Goal: Task Accomplishment & Management: Complete application form

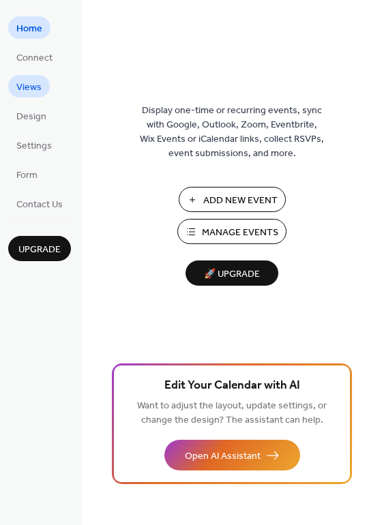
click at [35, 84] on span "Views" at bounding box center [28, 87] width 25 height 14
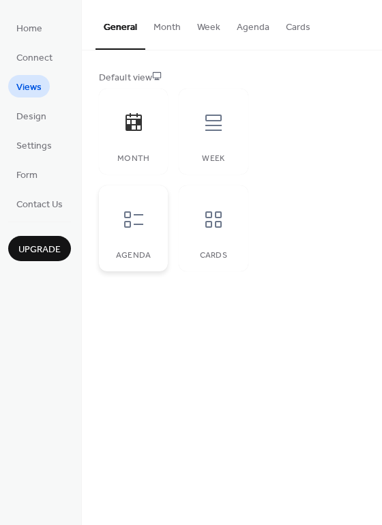
click at [136, 223] on icon at bounding box center [134, 220] width 22 height 22
click at [211, 220] on icon at bounding box center [214, 220] width 22 height 22
click at [29, 118] on span "Design" at bounding box center [31, 117] width 30 height 14
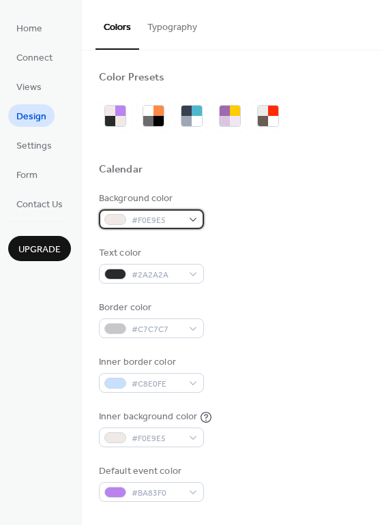
click at [158, 222] on span "#F0E9E5" at bounding box center [157, 220] width 50 height 14
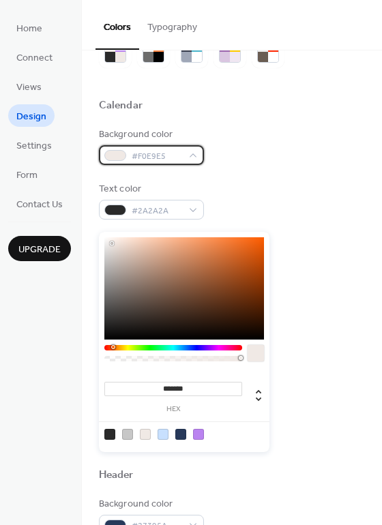
scroll to position [88, 0]
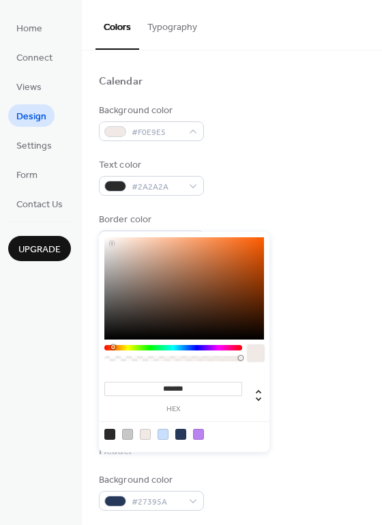
type input "***"
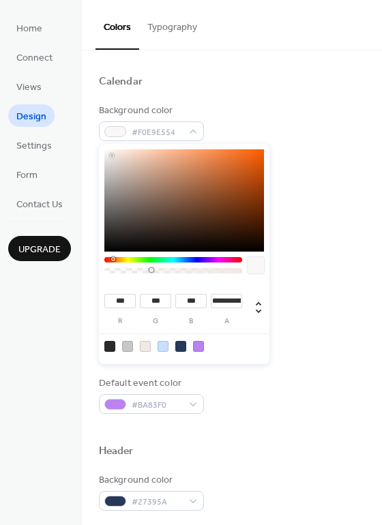
drag, startPoint x: 228, startPoint y: 359, endPoint x: 151, endPoint y: 297, distance: 99.5
click at [151, 297] on div "**********" at bounding box center [184, 254] width 171 height 220
type input "*"
drag, startPoint x: 150, startPoint y: 271, endPoint x: 105, endPoint y: 274, distance: 45.1
click at [105, 274] on div at bounding box center [173, 268] width 138 height 23
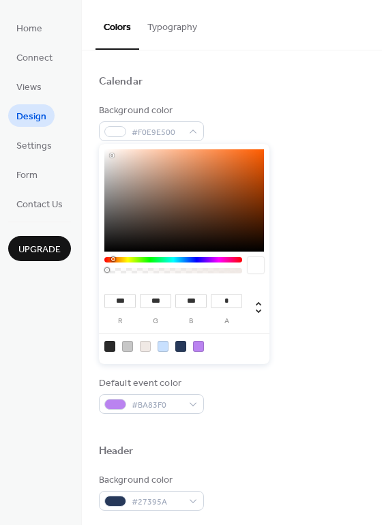
click at [239, 89] on div "Calendar" at bounding box center [232, 84] width 266 height 18
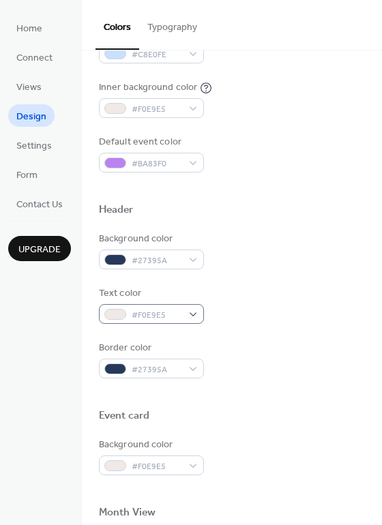
scroll to position [364, 0]
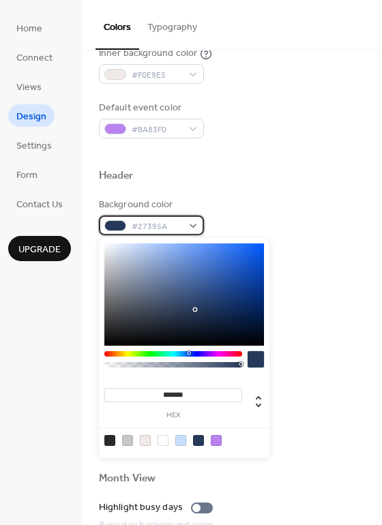
click at [166, 224] on span "#27395A" at bounding box center [157, 227] width 50 height 14
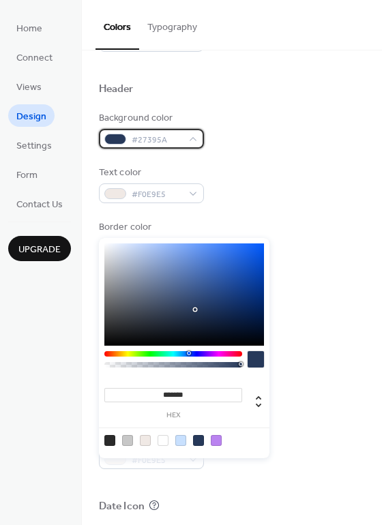
scroll to position [457, 0]
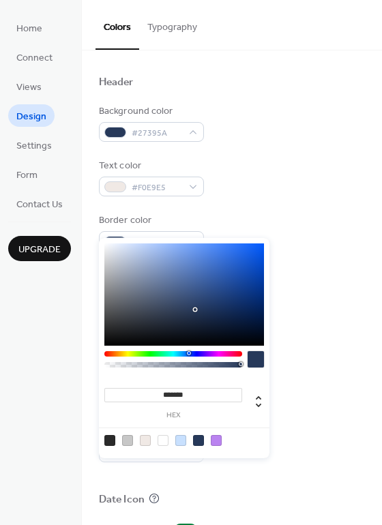
click at [302, 206] on div "Background color #27395A Text color #F0E9E5 Border color #27395A" at bounding box center [232, 177] width 266 height 147
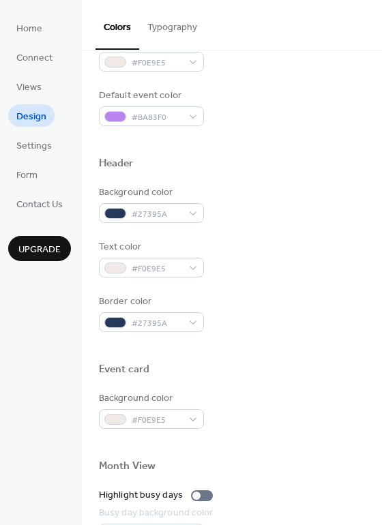
scroll to position [392, 0]
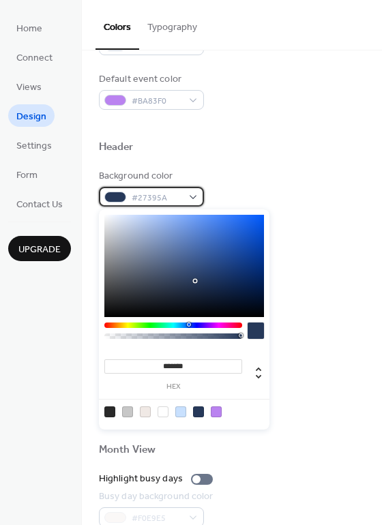
click at [160, 192] on span "#27395A" at bounding box center [157, 198] width 50 height 14
click at [233, 325] on div at bounding box center [173, 325] width 138 height 5
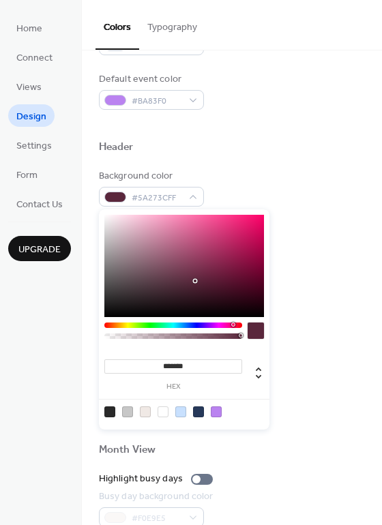
click at [110, 326] on div at bounding box center [173, 325] width 138 height 5
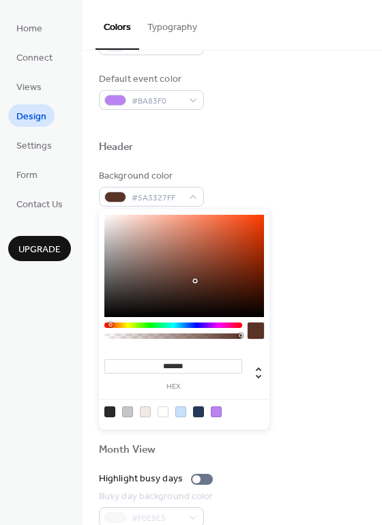
click at [227, 269] on div at bounding box center [184, 266] width 160 height 102
click at [255, 252] on div at bounding box center [184, 266] width 160 height 102
click at [259, 250] on div at bounding box center [184, 266] width 160 height 102
drag, startPoint x: 262, startPoint y: 261, endPoint x: 251, endPoint y: 266, distance: 11.9
click at [251, 266] on div at bounding box center [184, 266] width 160 height 102
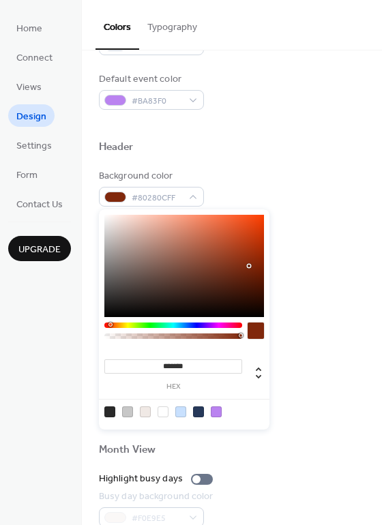
type input "*******"
click at [246, 263] on div at bounding box center [184, 266] width 160 height 102
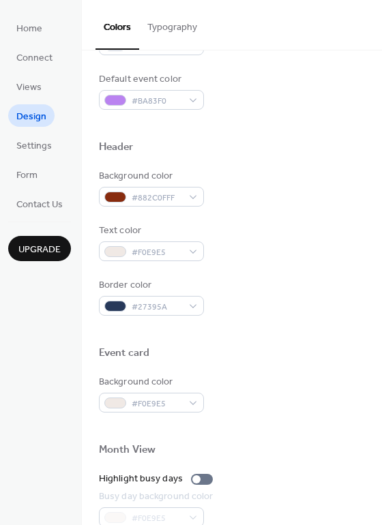
click at [296, 255] on div "Text color #F0E9E5" at bounding box center [232, 243] width 266 height 38
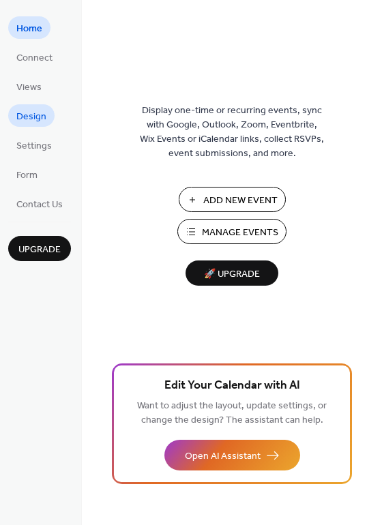
click at [36, 124] on span "Design" at bounding box center [31, 117] width 30 height 14
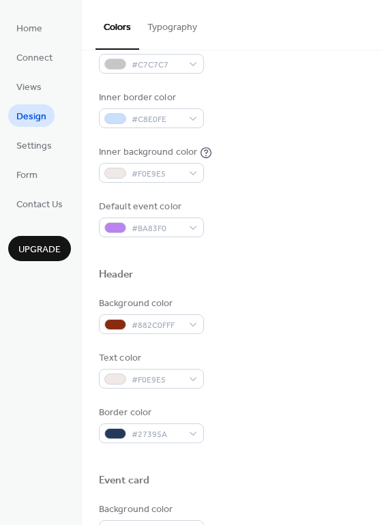
scroll to position [339, 0]
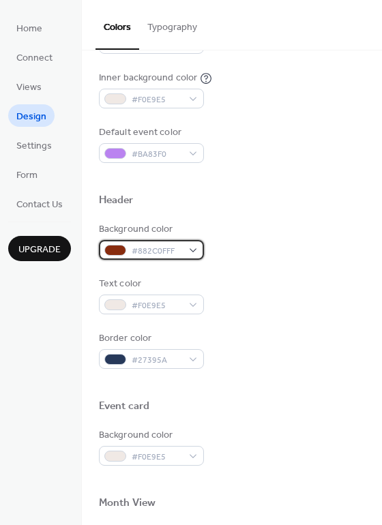
click at [119, 251] on div at bounding box center [115, 250] width 22 height 11
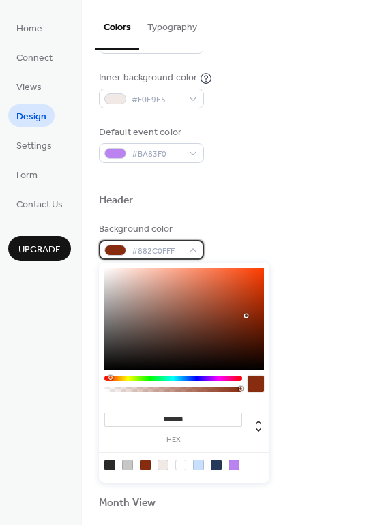
scroll to position [584, 0]
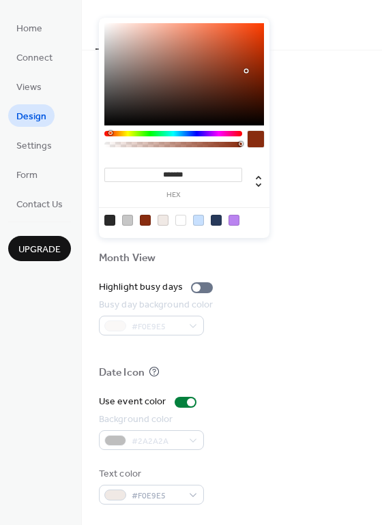
click at [178, 170] on input "*******" at bounding box center [173, 175] width 138 height 14
click at [179, 171] on input "*******" at bounding box center [173, 175] width 138 height 14
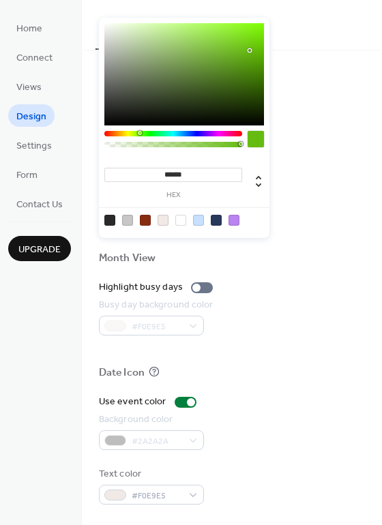
type input "*******"
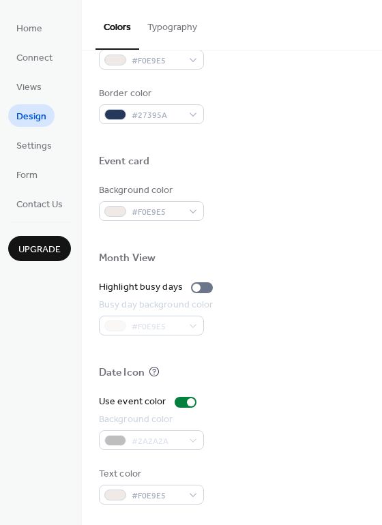
click at [327, 142] on div at bounding box center [232, 139] width 266 height 31
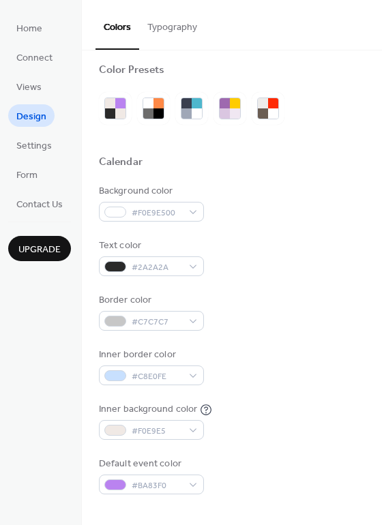
scroll to position [0, 0]
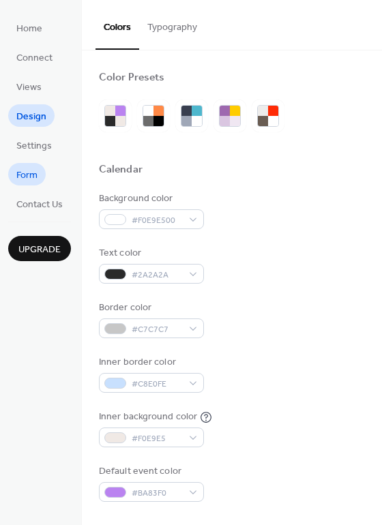
click at [28, 178] on span "Form" at bounding box center [26, 175] width 21 height 14
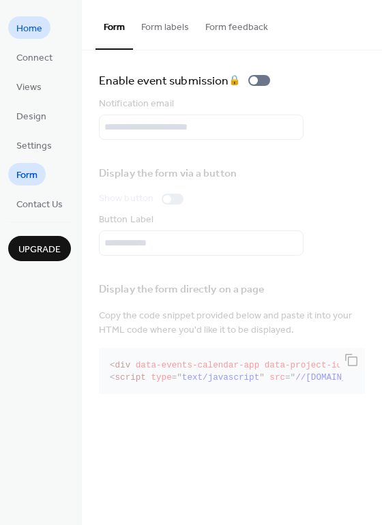
click at [28, 35] on span "Home" at bounding box center [29, 29] width 26 height 14
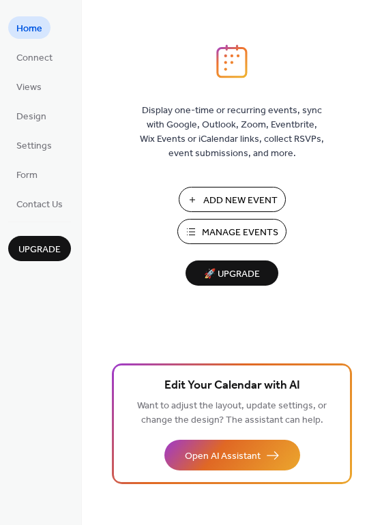
click at [224, 237] on span "Manage Events" at bounding box center [240, 233] width 76 height 14
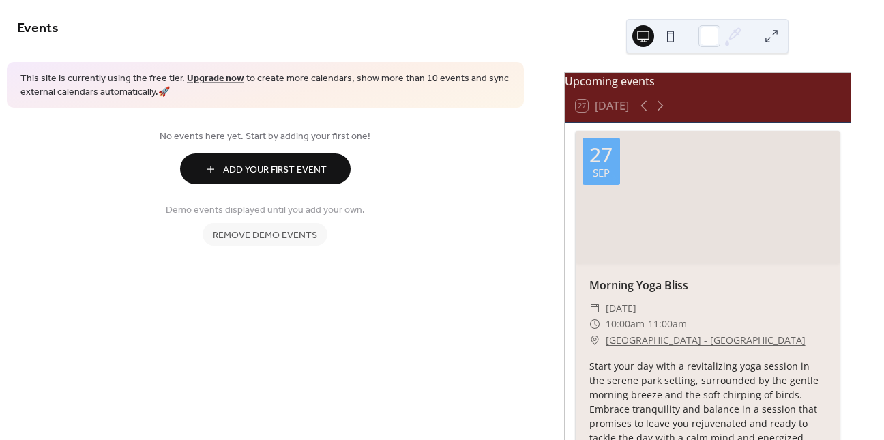
click at [269, 234] on span "Remove demo events" at bounding box center [265, 235] width 104 height 14
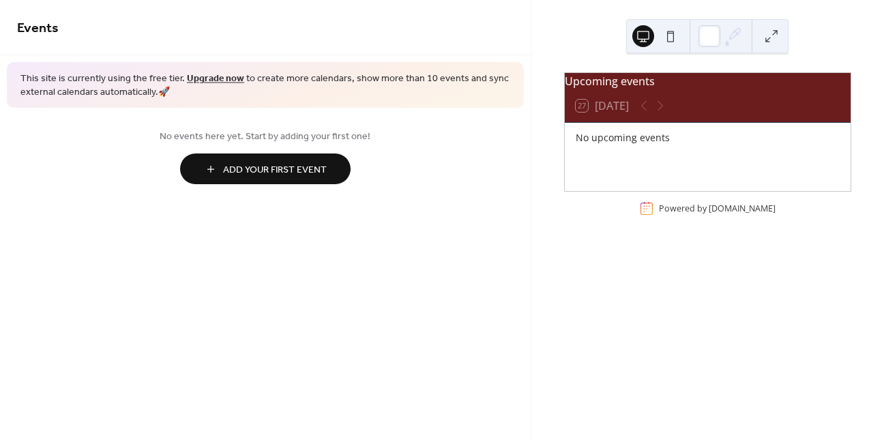
click at [297, 164] on span "Add Your First Event" at bounding box center [275, 170] width 104 height 14
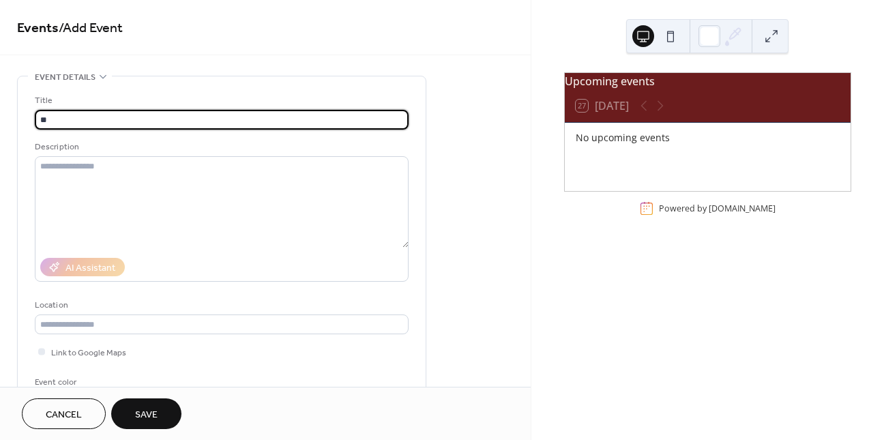
type input "*"
type input "*******"
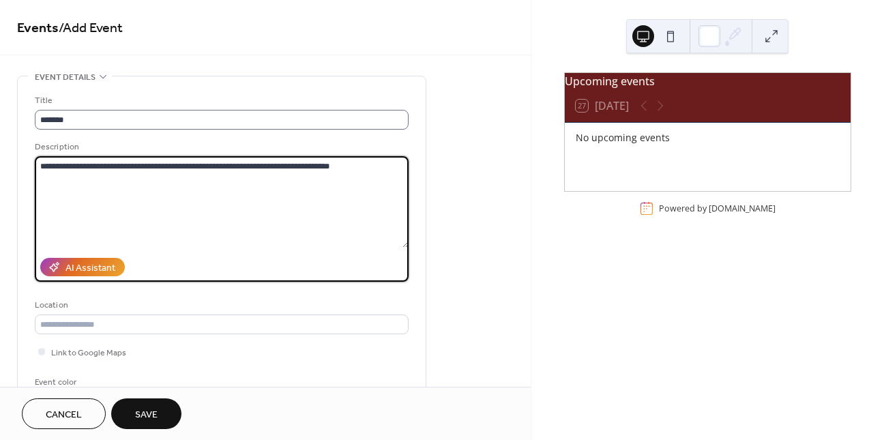
type textarea "**********"
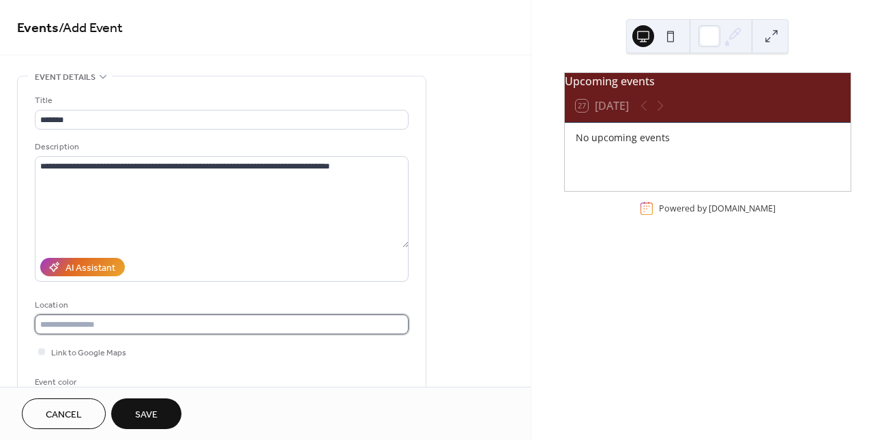
click at [143, 327] on input "text" at bounding box center [222, 324] width 374 height 20
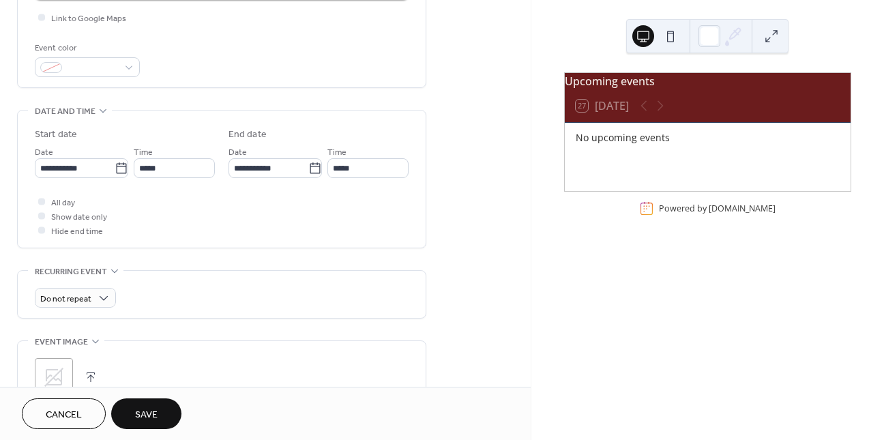
scroll to position [349, 0]
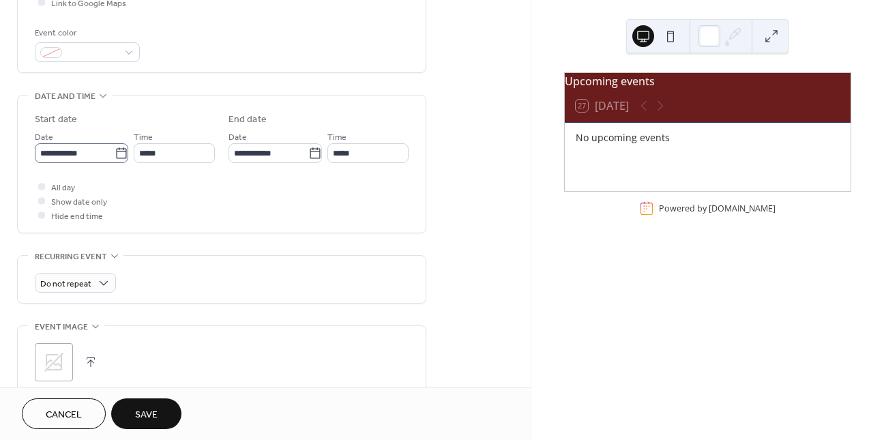
type input "**********"
click at [121, 152] on icon at bounding box center [122, 154] width 14 height 14
click at [115, 152] on input "**********" at bounding box center [75, 153] width 80 height 20
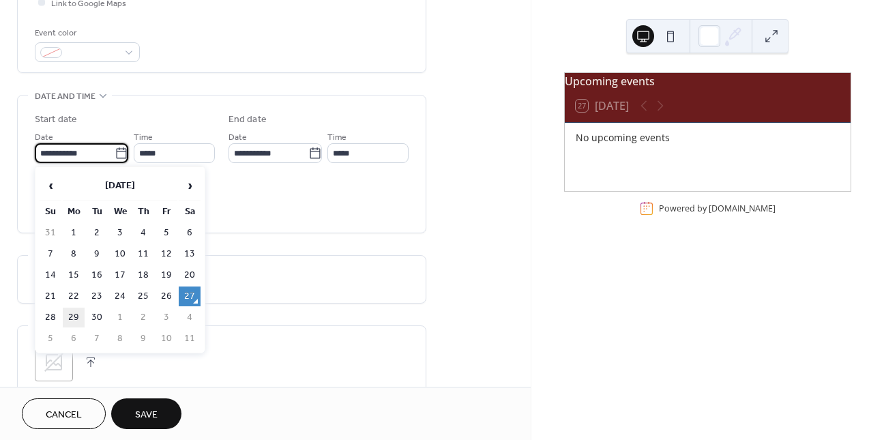
click at [83, 312] on td "29" at bounding box center [74, 318] width 22 height 20
type input "**********"
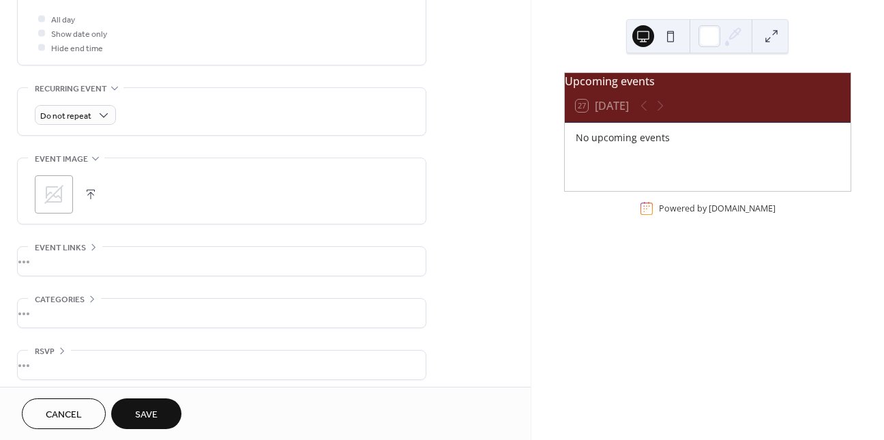
scroll to position [524, 0]
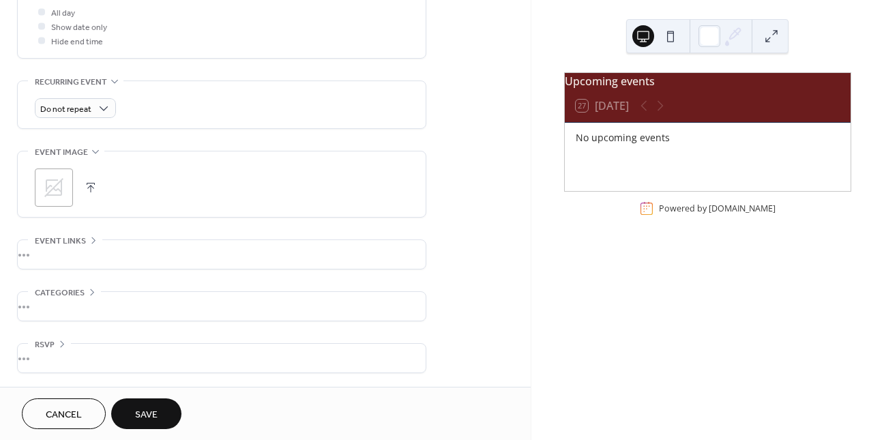
click at [98, 248] on div "•••" at bounding box center [222, 254] width 408 height 29
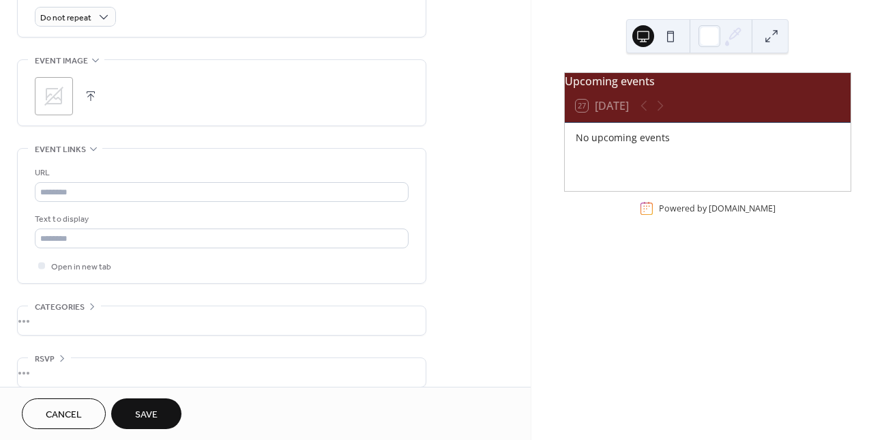
scroll to position [630, 0]
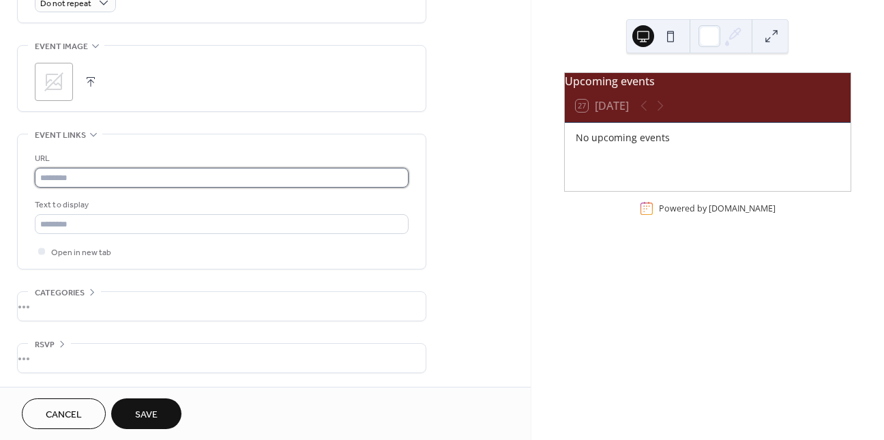
click at [88, 180] on input "text" at bounding box center [222, 178] width 374 height 20
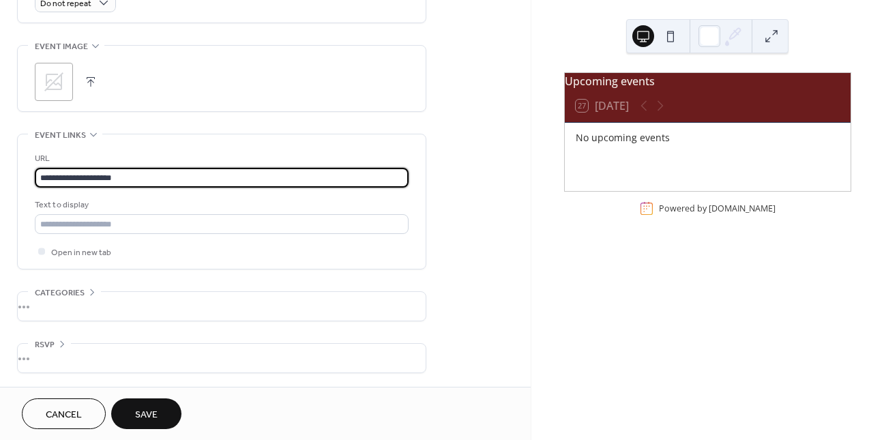
type input "**********"
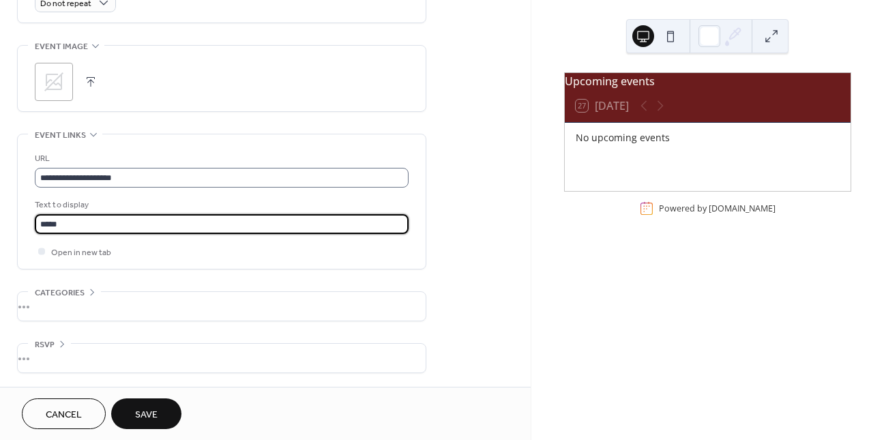
type input "**********"
click at [47, 310] on div "•••" at bounding box center [222, 306] width 408 height 29
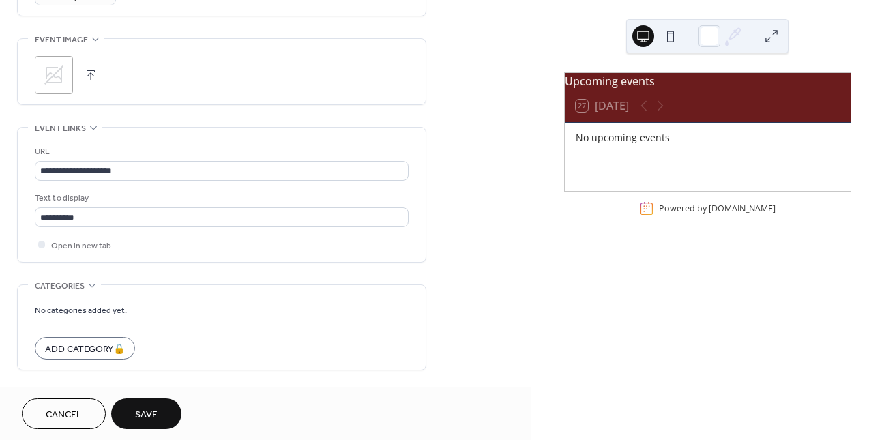
scroll to position [685, 0]
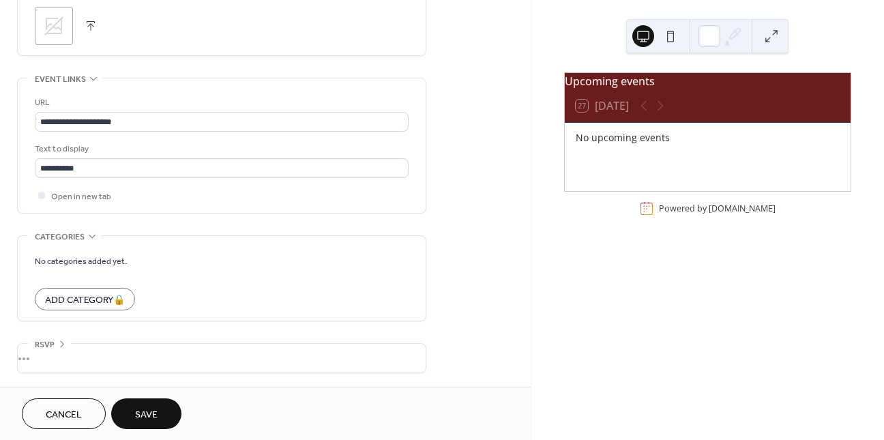
click at [42, 354] on div "•••" at bounding box center [222, 358] width 408 height 29
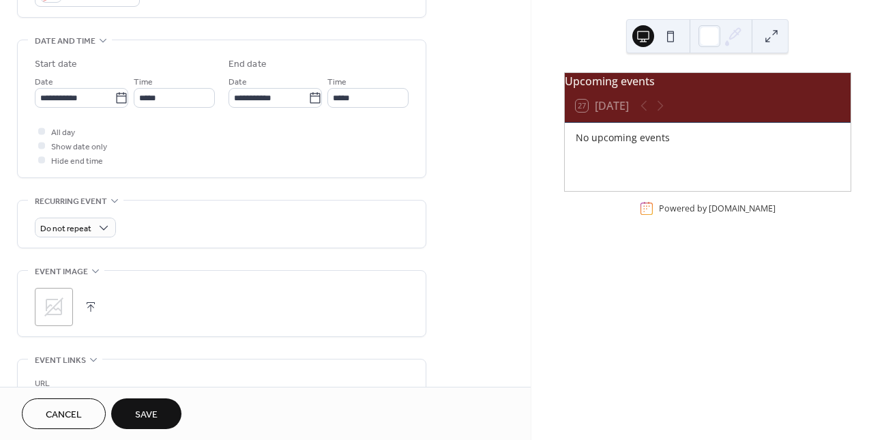
scroll to position [437, 0]
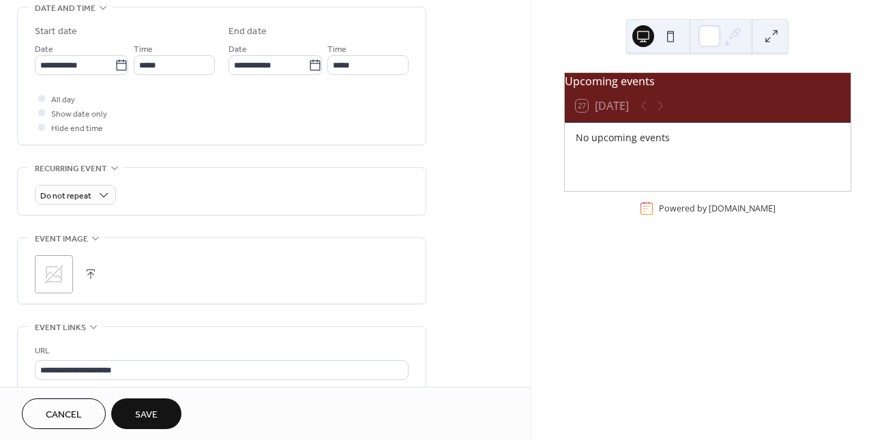
click at [46, 278] on icon at bounding box center [53, 274] width 19 height 19
click at [132, 413] on button "Save" at bounding box center [146, 413] width 70 height 31
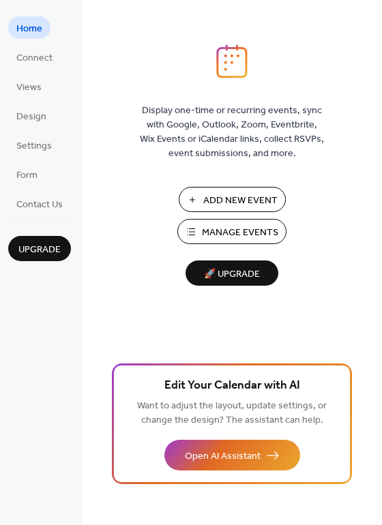
click at [211, 239] on span "Manage Events" at bounding box center [240, 233] width 76 height 14
click at [370, 238] on div "Display one-time or recurring events, sync with Google, Outlook, Zoom, Eventbri…" at bounding box center [232, 284] width 300 height 481
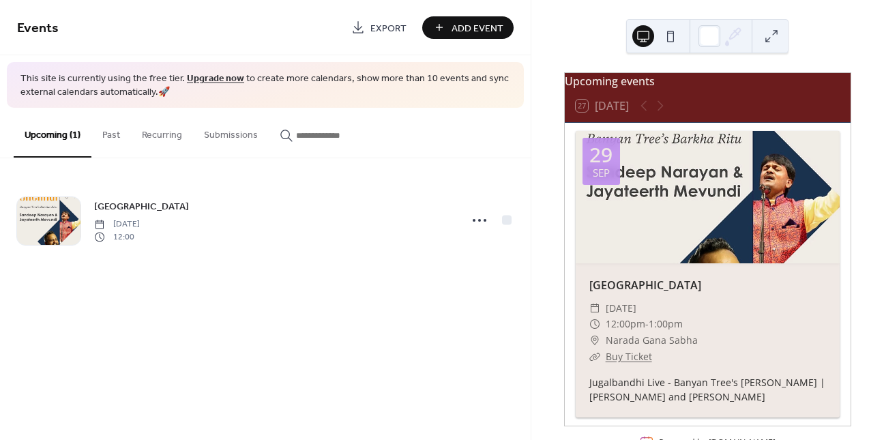
click at [490, 29] on span "Add Event" at bounding box center [478, 28] width 52 height 14
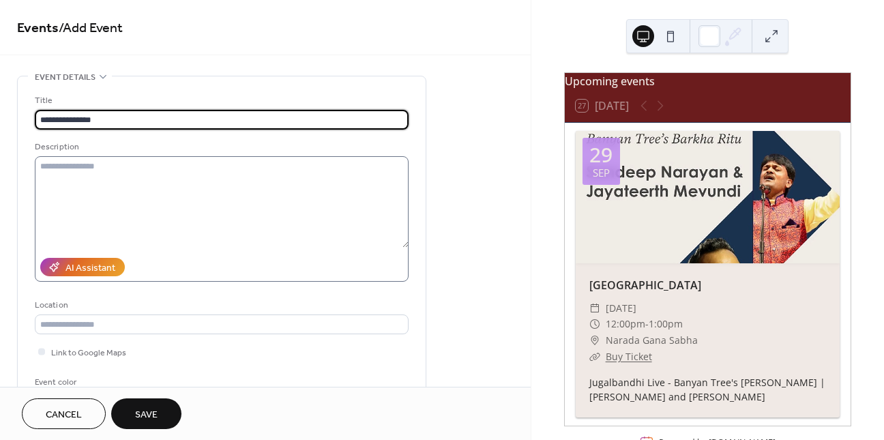
type input "**********"
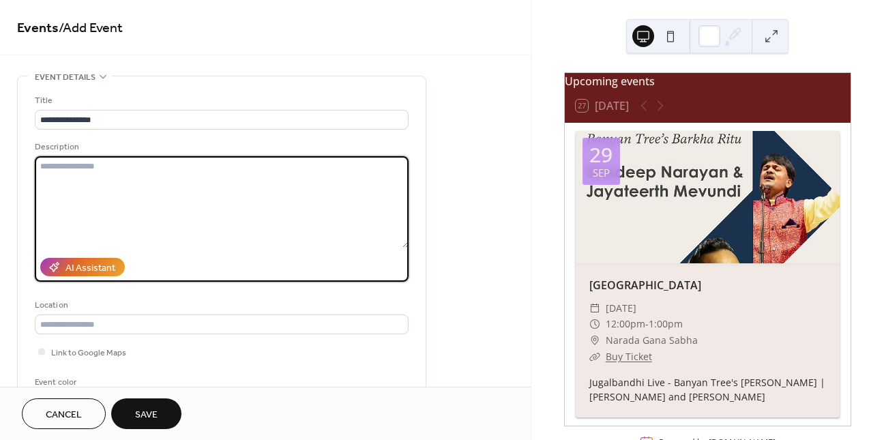
click at [176, 176] on textarea at bounding box center [222, 201] width 374 height 91
type textarea "**********"
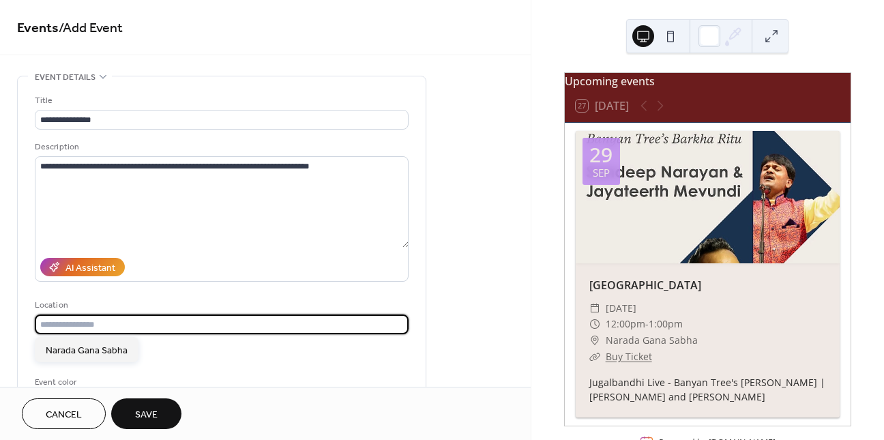
click at [83, 330] on input "text" at bounding box center [222, 324] width 374 height 20
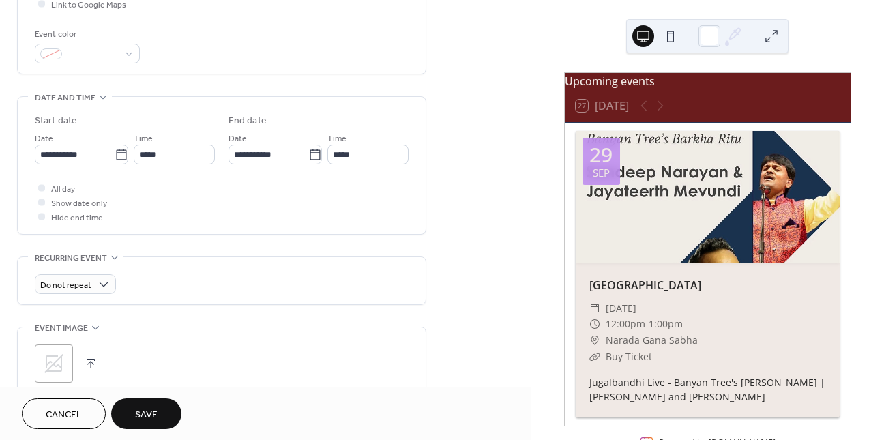
scroll to position [454, 0]
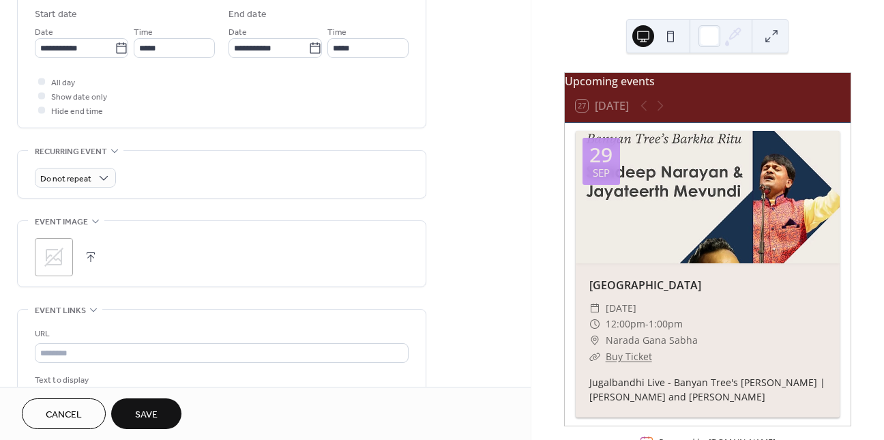
type input "**********"
click at [50, 261] on icon at bounding box center [53, 257] width 19 height 19
click at [196, 355] on div "**********" at bounding box center [221, 134] width 409 height 1027
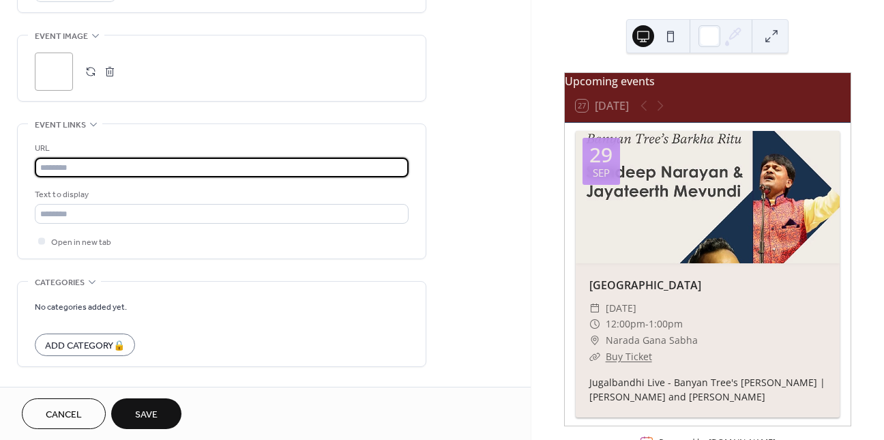
click at [101, 165] on input "text" at bounding box center [222, 168] width 374 height 20
type input "**********"
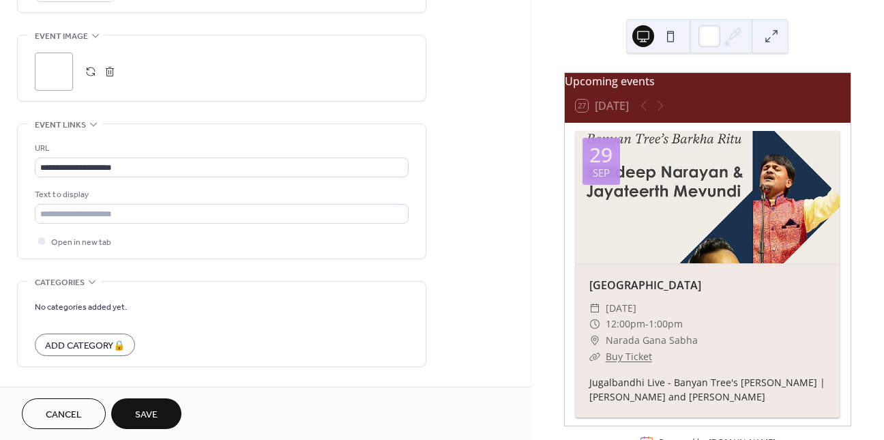
click at [93, 199] on div "Text to display" at bounding box center [220, 195] width 371 height 14
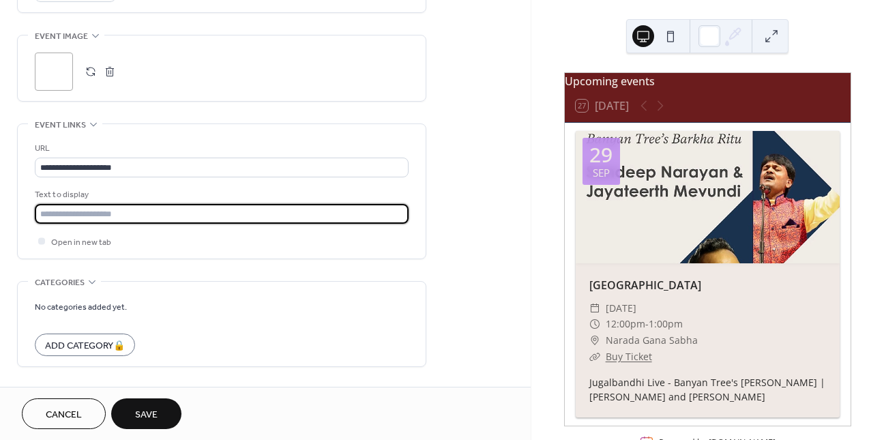
click at [93, 214] on input "text" at bounding box center [222, 214] width 374 height 20
type input "**********"
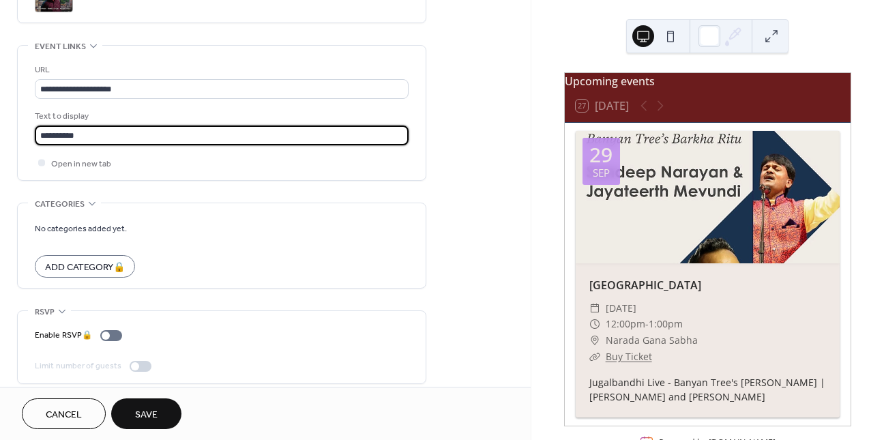
scroll to position [729, 0]
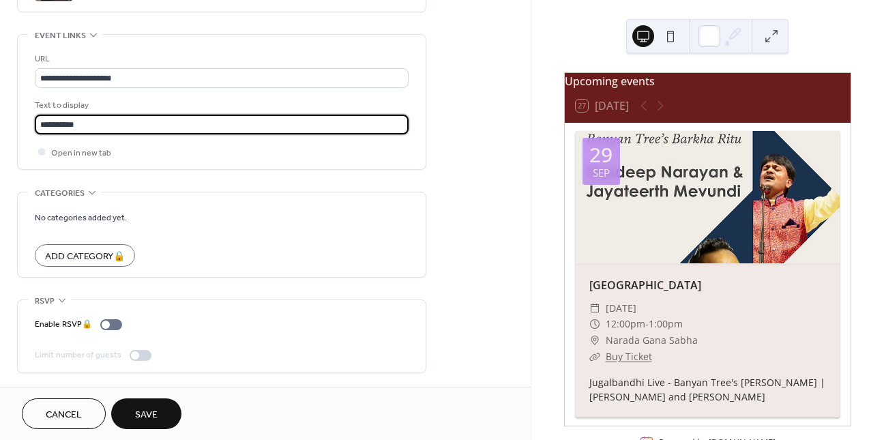
click at [140, 413] on span "Save" at bounding box center [146, 415] width 23 height 14
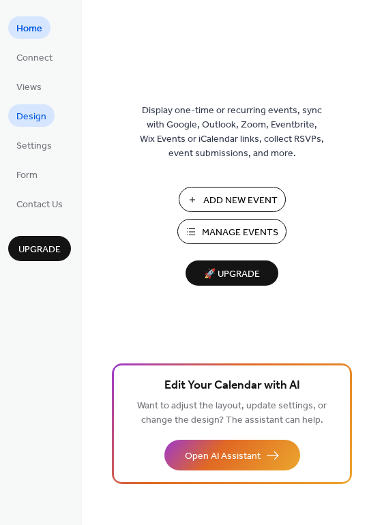
click at [33, 119] on span "Design" at bounding box center [31, 117] width 30 height 14
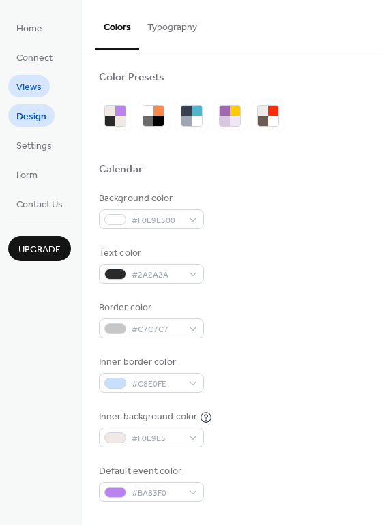
drag, startPoint x: 38, startPoint y: 95, endPoint x: 38, endPoint y: 87, distance: 8.2
click at [38, 87] on span "Views" at bounding box center [28, 87] width 25 height 14
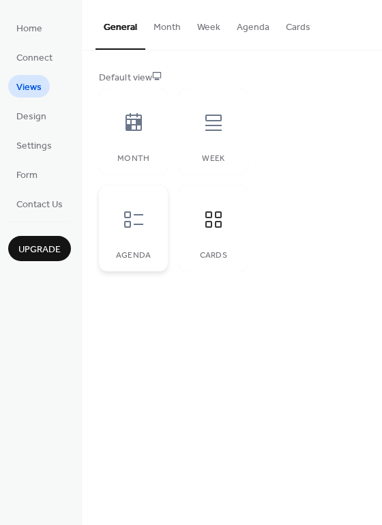
click at [130, 235] on div at bounding box center [133, 219] width 41 height 41
click at [346, 44] on div "General Month Week Agenda Cards" at bounding box center [232, 25] width 300 height 50
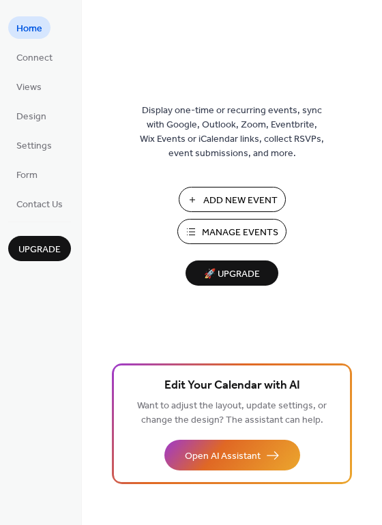
click at [31, 117] on span "Design" at bounding box center [31, 117] width 30 height 14
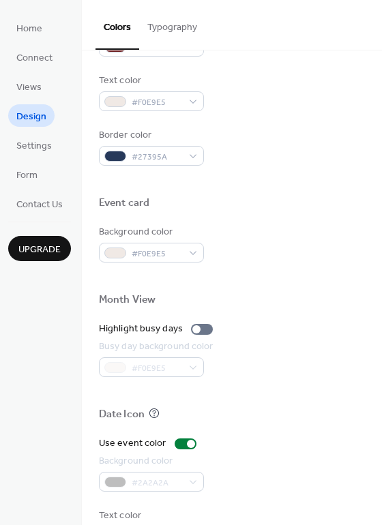
scroll to position [584, 0]
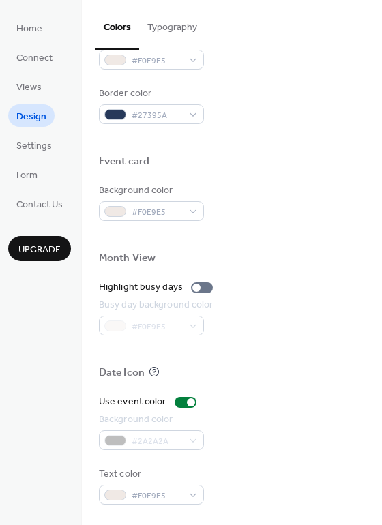
click at [145, 462] on div "Use event color Background color #2A2A2A Text color #F0E9E5" at bounding box center [232, 450] width 266 height 110
click at [147, 459] on div "Use event color Background color #2A2A2A Text color #F0E9E5" at bounding box center [232, 450] width 266 height 110
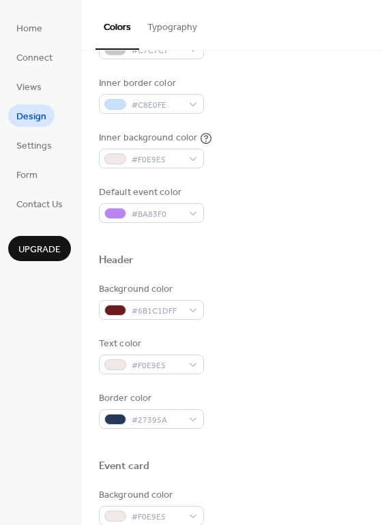
scroll to position [119, 0]
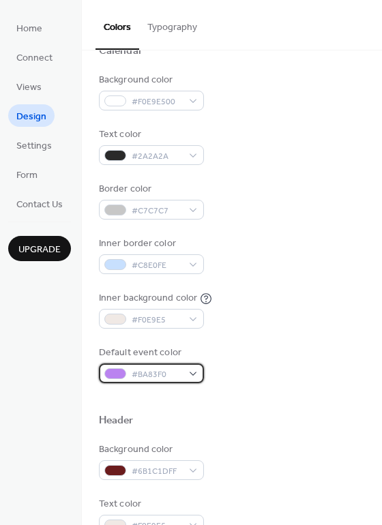
click at [152, 377] on span "#BA83F0" at bounding box center [157, 375] width 50 height 14
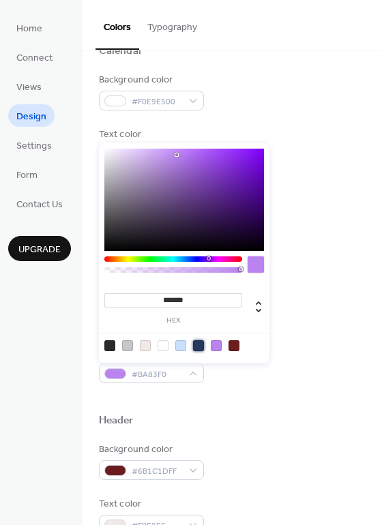
click at [196, 344] on div at bounding box center [198, 345] width 11 height 11
type input "*******"
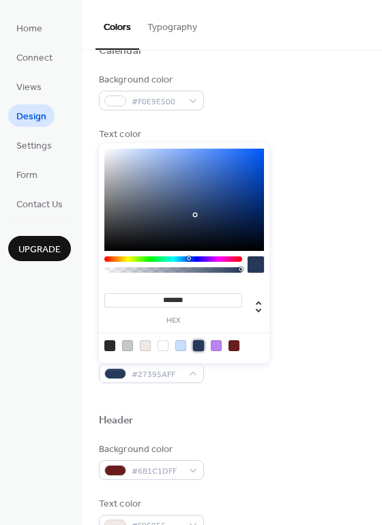
click at [323, 336] on div "Background color #F0E9E500 Text color #2A2A2A Border color #C7C7C7 Inner border…" at bounding box center [232, 228] width 266 height 310
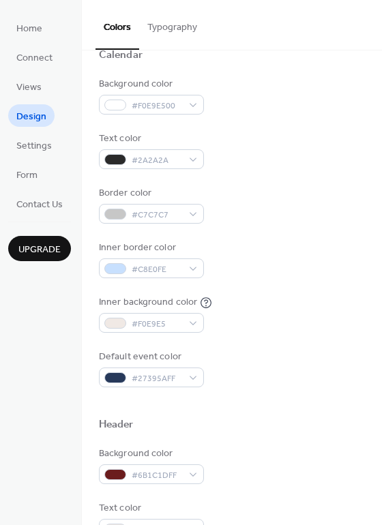
scroll to position [109, 0]
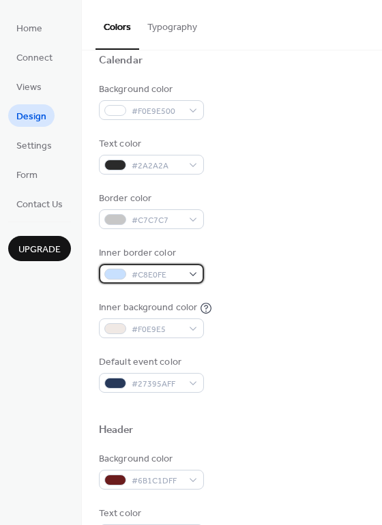
click at [171, 279] on span "#C8E0FE" at bounding box center [157, 275] width 50 height 14
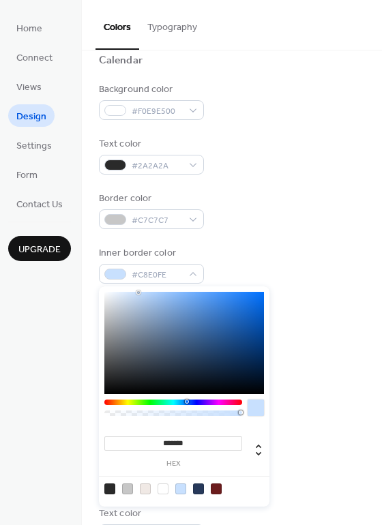
click at [196, 490] on div at bounding box center [198, 489] width 11 height 11
type input "*******"
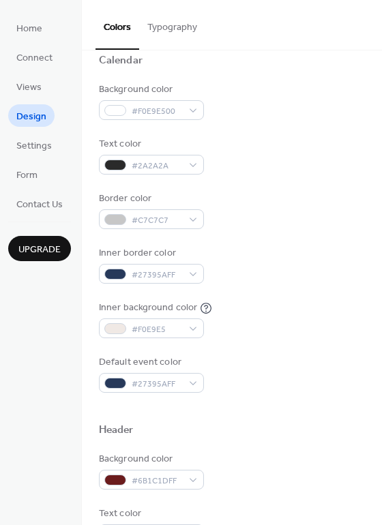
click at [304, 305] on div "Inner background color #F0E9E5" at bounding box center [232, 320] width 266 height 38
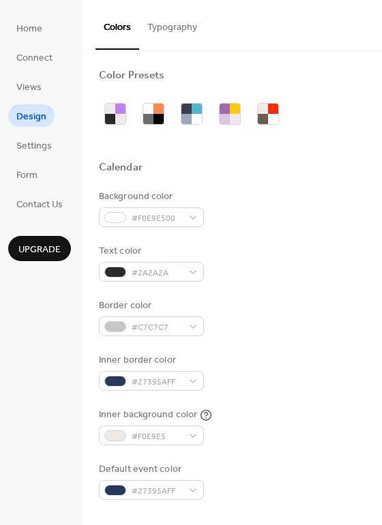
scroll to position [0, 0]
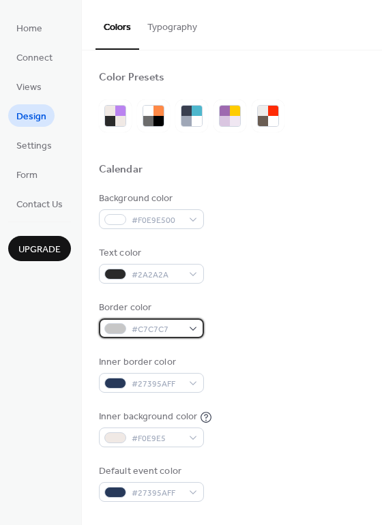
click at [175, 326] on span "#C7C7C7" at bounding box center [157, 330] width 50 height 14
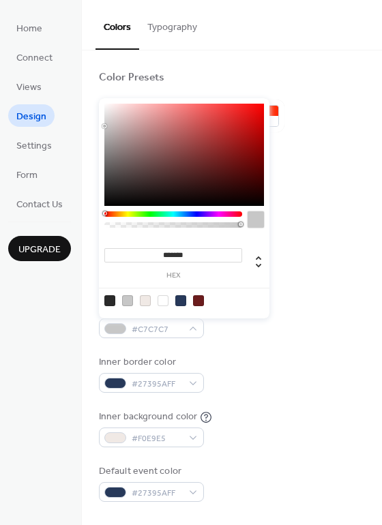
click at [198, 301] on div at bounding box center [198, 300] width 11 height 11
type input "*******"
click at [264, 336] on div "Border color #6B1C1DFF" at bounding box center [232, 320] width 266 height 38
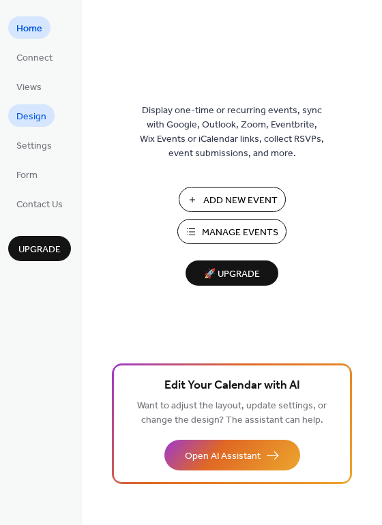
click at [22, 111] on span "Design" at bounding box center [31, 117] width 30 height 14
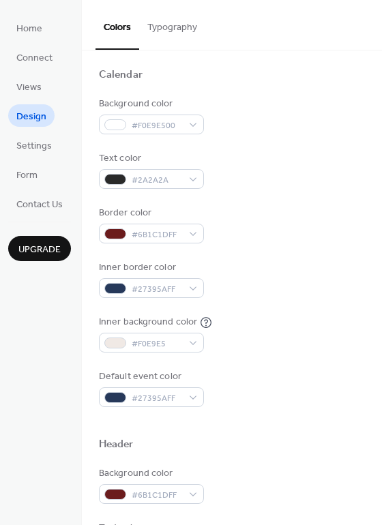
scroll to position [107, 0]
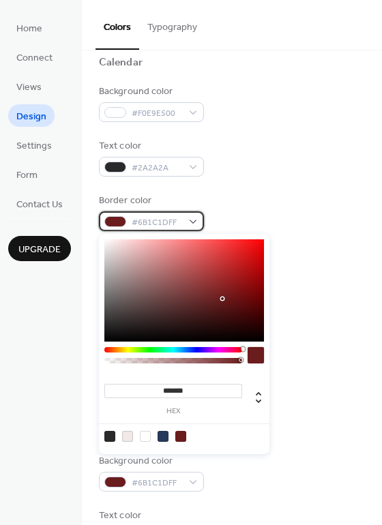
click at [172, 222] on span "#6B1C1DFF" at bounding box center [157, 223] width 50 height 14
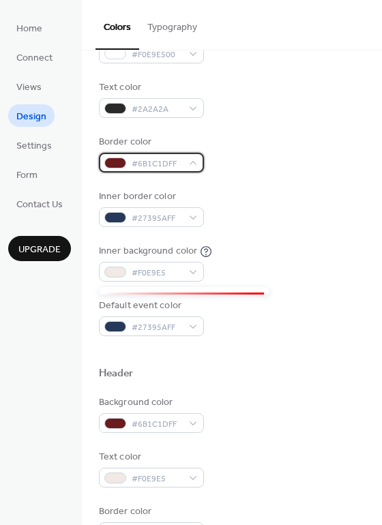
scroll to position [274, 0]
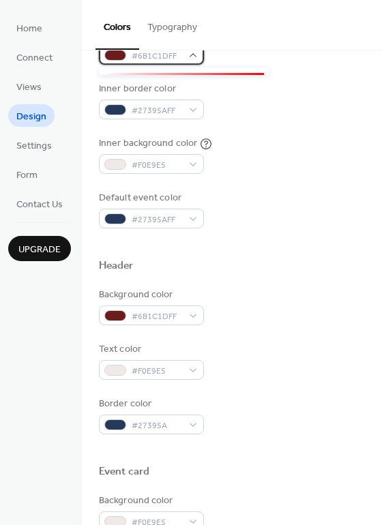
click at [166, 55] on span "#6B1C1DFF" at bounding box center [157, 56] width 50 height 14
click at [194, 59] on div "#6B1C1DFF" at bounding box center [151, 55] width 105 height 20
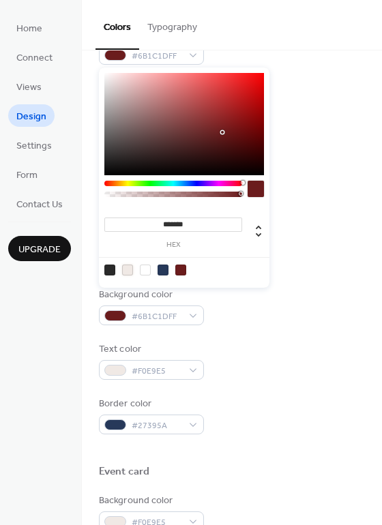
click at [127, 269] on div at bounding box center [127, 270] width 11 height 11
type input "*******"
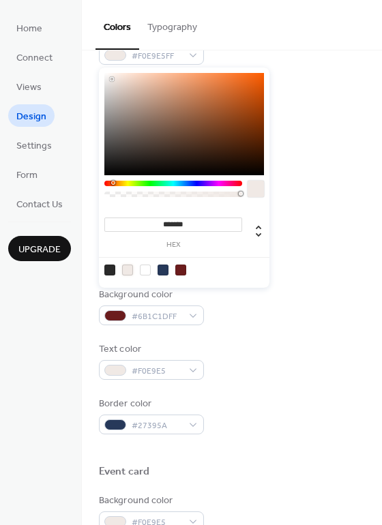
click at [297, 183] on div "Background color #F0E9E500 Text color #2A2A2A Border color #F0E9E5FF Inner bord…" at bounding box center [232, 73] width 266 height 310
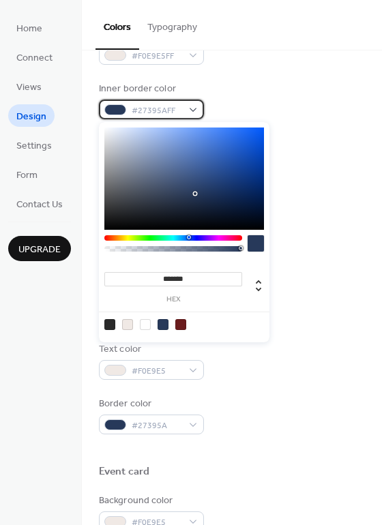
click at [176, 106] on span "#27395AFF" at bounding box center [157, 111] width 50 height 14
click at [131, 322] on div at bounding box center [127, 324] width 11 height 11
type input "*******"
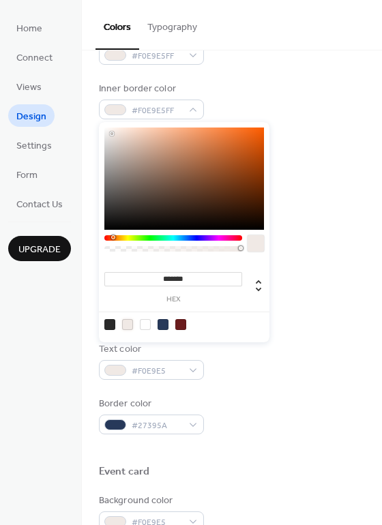
click at [289, 226] on div "Default event color #27395AFF" at bounding box center [232, 210] width 266 height 38
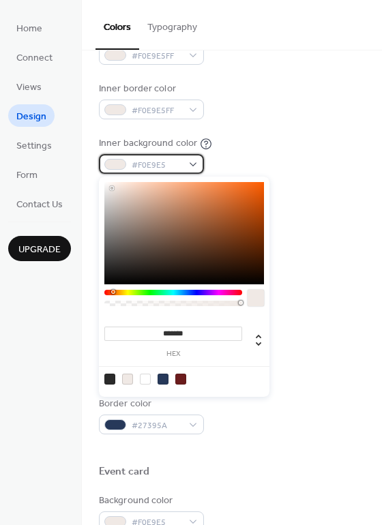
click at [152, 154] on div "#F0E9E5" at bounding box center [151, 164] width 105 height 20
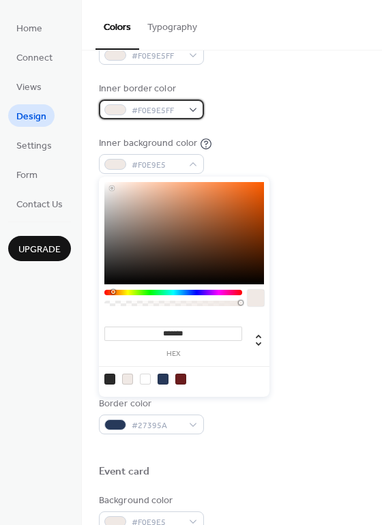
click at [173, 113] on span "#F0E9E5FF" at bounding box center [157, 111] width 50 height 14
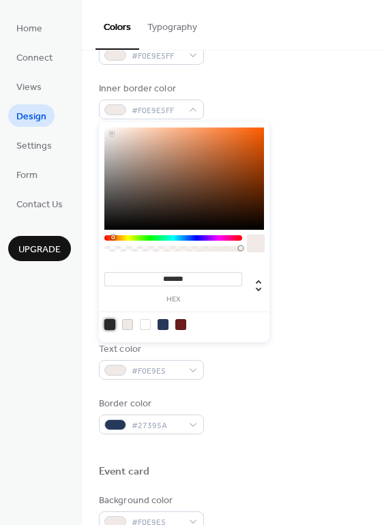
click at [110, 325] on div at bounding box center [109, 324] width 11 height 11
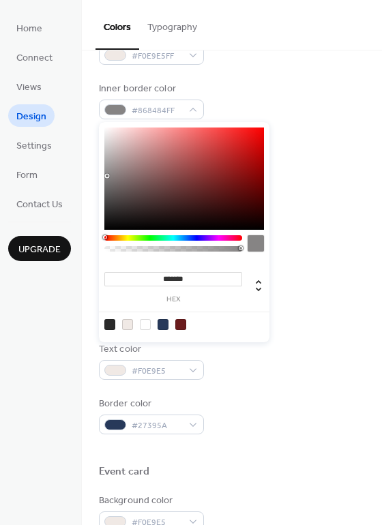
drag, startPoint x: 107, startPoint y: 203, endPoint x: 107, endPoint y: 176, distance: 26.6
click at [107, 176] on div at bounding box center [184, 179] width 160 height 102
type input "***"
click at [218, 248] on div at bounding box center [173, 248] width 134 height 5
drag, startPoint x: 218, startPoint y: 248, endPoint x: 176, endPoint y: 249, distance: 41.6
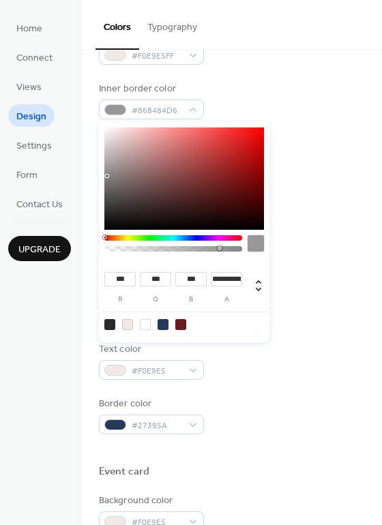
click at [176, 249] on div at bounding box center [173, 248] width 134 height 5
click at [160, 252] on div at bounding box center [173, 246] width 138 height 23
click at [153, 248] on div at bounding box center [173, 248] width 134 height 5
type input "**********"
click at [321, 180] on div "Background color #F0E9E500 Text color #2A2A2A Border color #F0E9E5FF Inner bord…" at bounding box center [232, 73] width 266 height 310
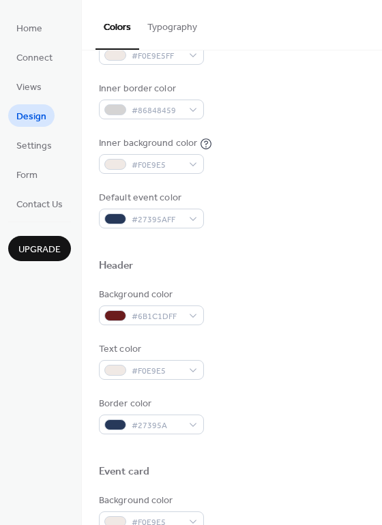
click at [314, 174] on div "Background color #F0E9E500 Text color #2A2A2A Border color #F0E9E5FF Inner bord…" at bounding box center [232, 73] width 266 height 310
click at [273, 102] on div "Inner border color #86848459" at bounding box center [232, 101] width 266 height 38
click at [286, 177] on div "Background color #F0E9E500 Text color #2A2A2A Border color #F0E9E5FF Inner bord…" at bounding box center [232, 73] width 266 height 310
click at [20, 141] on span "Settings" at bounding box center [33, 146] width 35 height 14
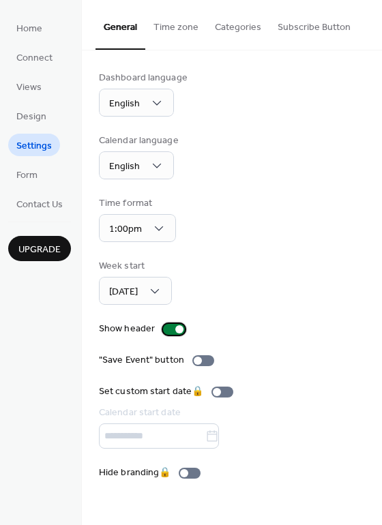
click at [168, 333] on div at bounding box center [174, 329] width 22 height 11
click at [180, 329] on div at bounding box center [174, 329] width 22 height 11
click at [32, 28] on span "Home" at bounding box center [29, 29] width 26 height 14
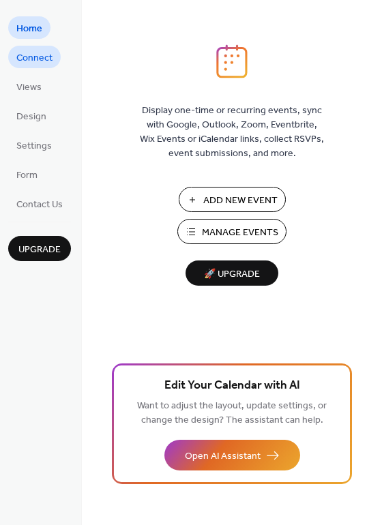
click at [36, 63] on span "Connect" at bounding box center [34, 58] width 36 height 14
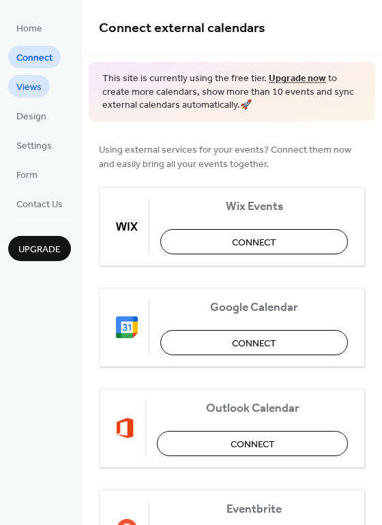
click at [42, 91] on link "Views" at bounding box center [29, 86] width 42 height 23
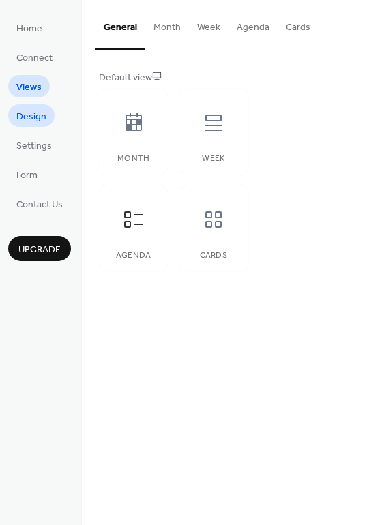
click at [38, 120] on span "Design" at bounding box center [31, 117] width 30 height 14
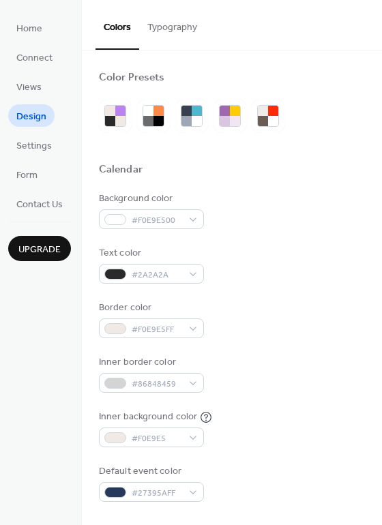
click at [33, 160] on ul "Home Connect Views Design Settings Form Contact Us" at bounding box center [39, 115] width 63 height 198
click at [34, 150] on span "Settings" at bounding box center [33, 146] width 35 height 14
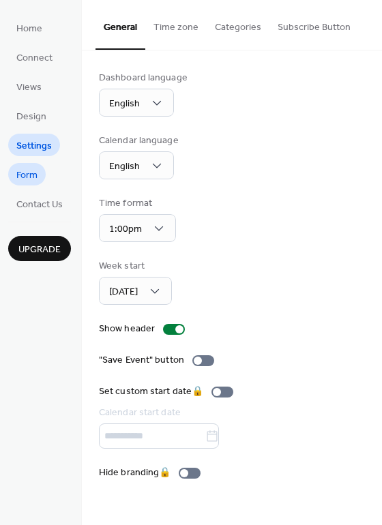
click at [40, 178] on link "Form" at bounding box center [27, 174] width 38 height 23
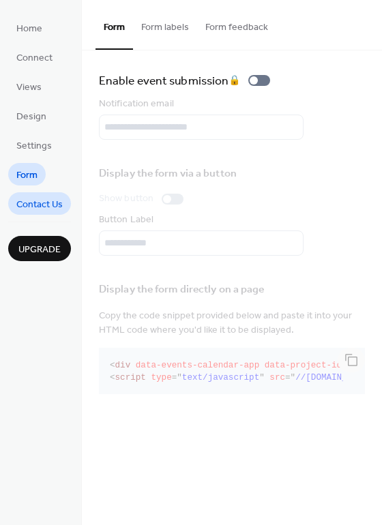
click at [40, 202] on span "Contact Us" at bounding box center [39, 205] width 46 height 14
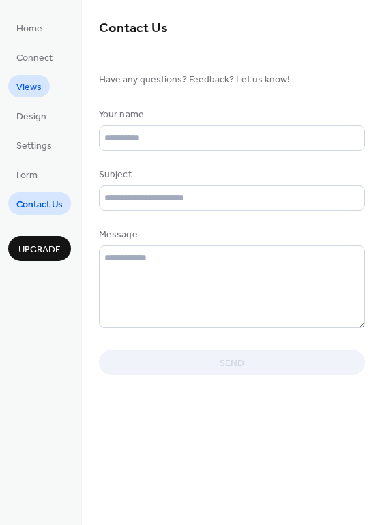
click at [28, 76] on link "Views" at bounding box center [29, 86] width 42 height 23
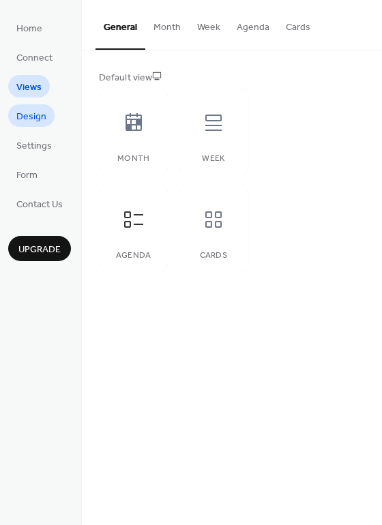
click at [40, 124] on span "Design" at bounding box center [31, 117] width 30 height 14
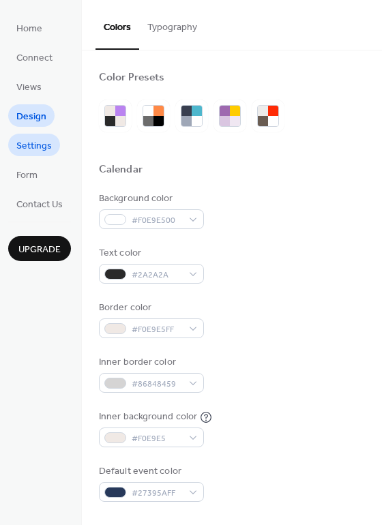
click at [32, 151] on span "Settings" at bounding box center [33, 146] width 35 height 14
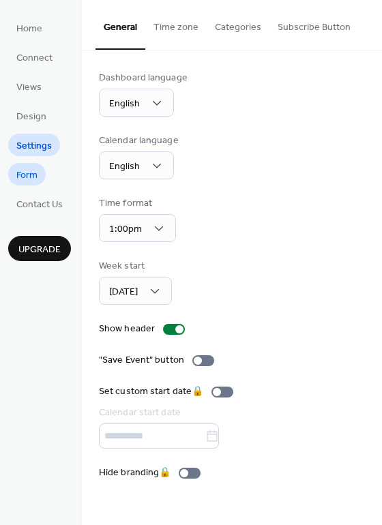
click at [34, 168] on span "Form" at bounding box center [26, 175] width 21 height 14
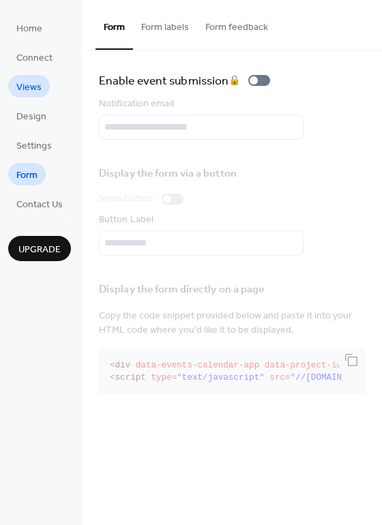
click at [39, 83] on span "Views" at bounding box center [28, 87] width 25 height 14
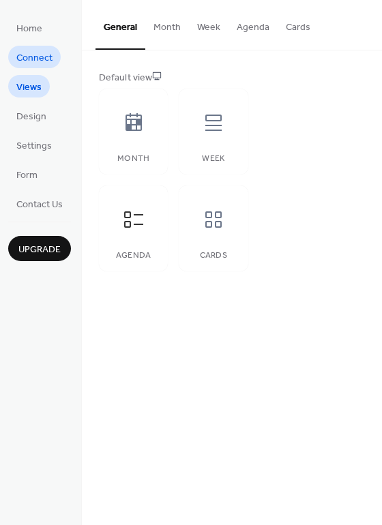
click at [29, 57] on span "Connect" at bounding box center [34, 58] width 36 height 14
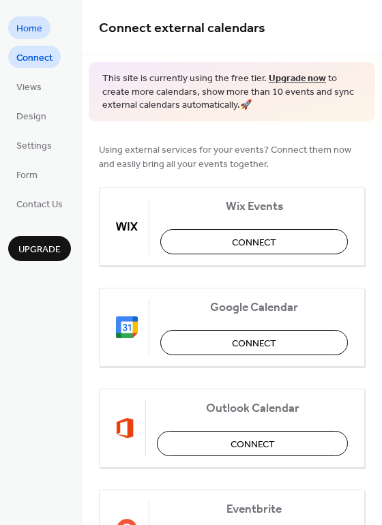
click at [23, 25] on span "Home" at bounding box center [29, 29] width 26 height 14
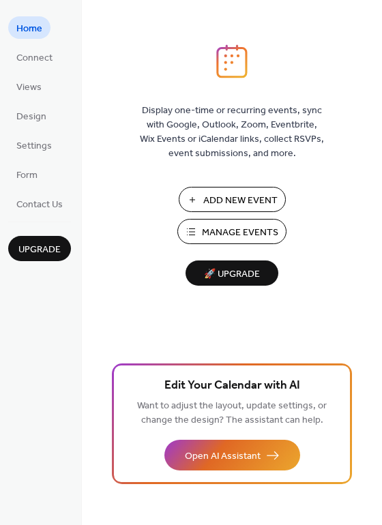
click at [212, 236] on span "Manage Events" at bounding box center [240, 233] width 76 height 14
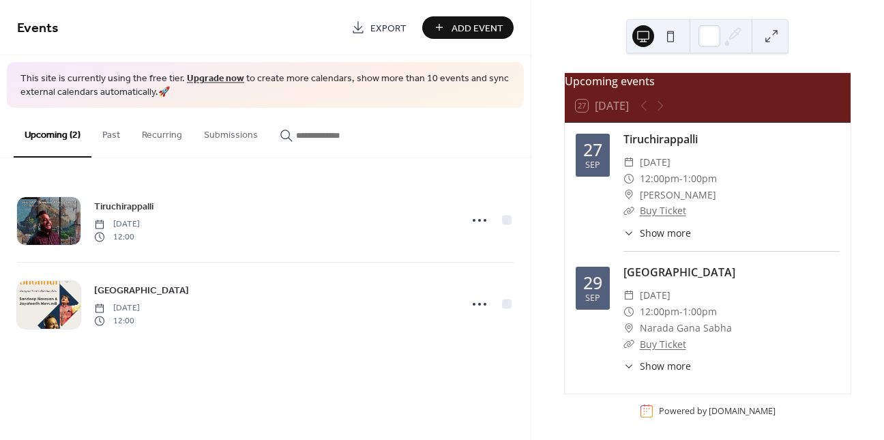
click at [613, 89] on div "Upcoming events" at bounding box center [708, 81] width 286 height 16
click at [655, 89] on div "Upcoming events" at bounding box center [708, 81] width 286 height 16
click at [661, 89] on div "Upcoming events" at bounding box center [708, 81] width 286 height 16
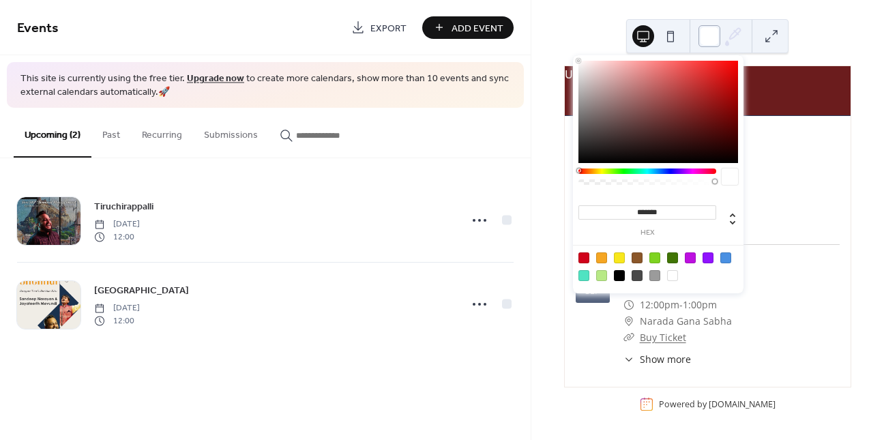
click at [717, 35] on div at bounding box center [709, 36] width 22 height 22
